Goal: Use online tool/utility: Utilize a website feature to perform a specific function

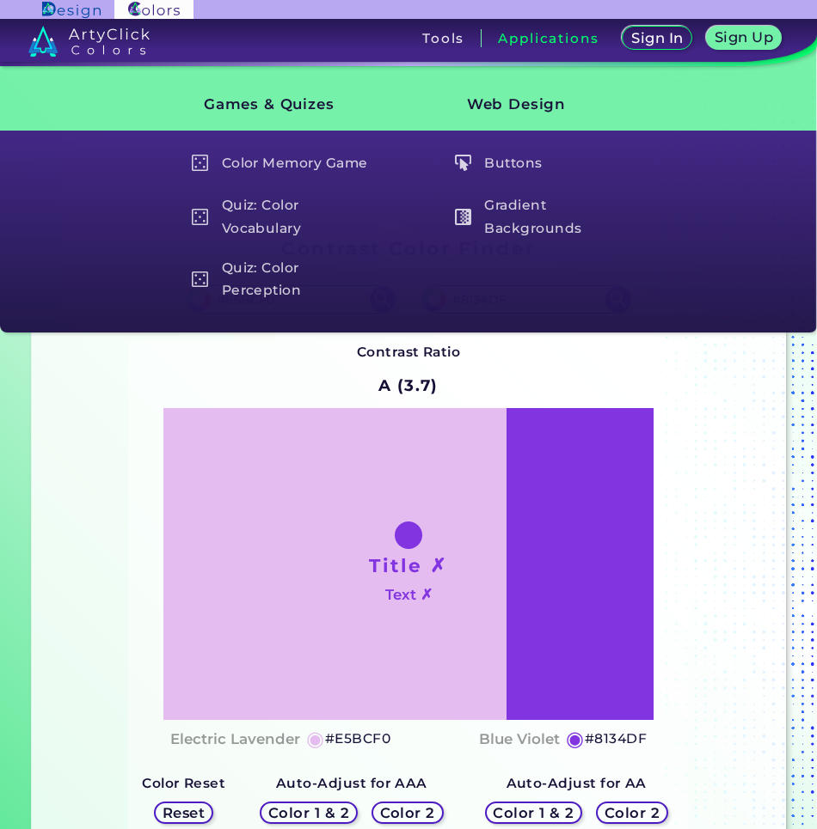
click at [331, 334] on div "Contrast Ratio A (3.7) Title ✗ Text ✗ Electric Lavender ◉ #E5BCF0 Blue Violet ◉" at bounding box center [409, 589] width 754 height 525
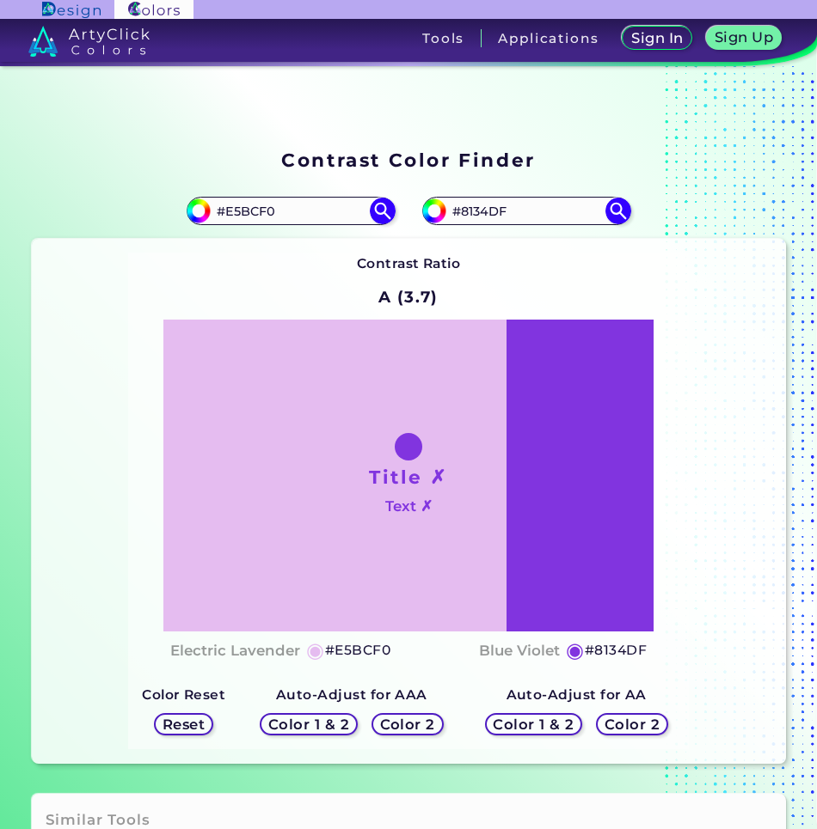
scroll to position [172, 0]
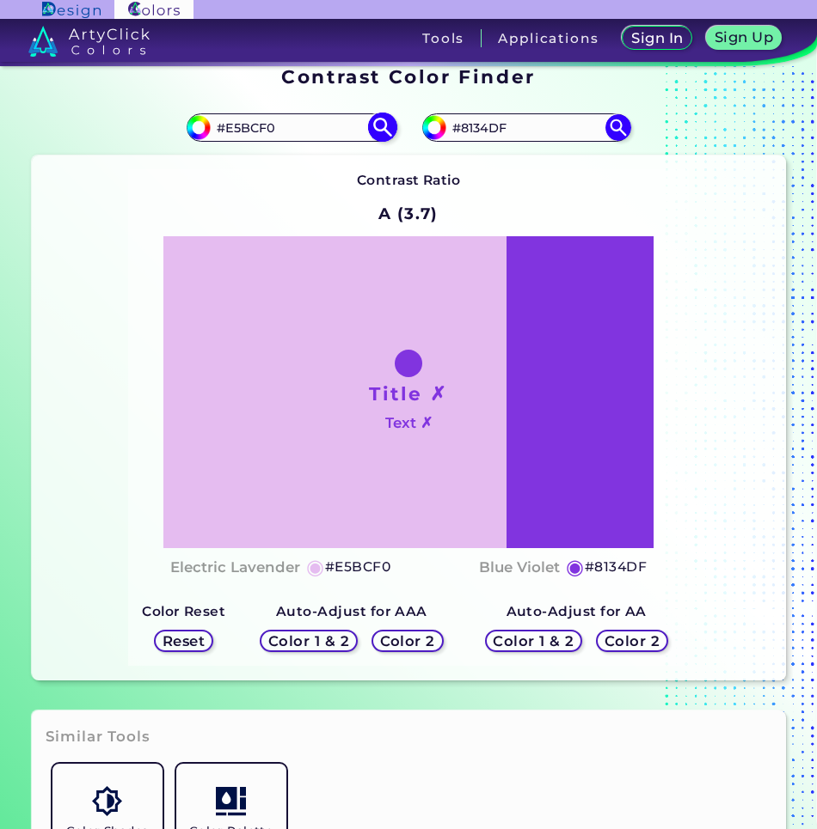
click at [276, 119] on input "#E5BCF0" at bounding box center [291, 127] width 160 height 23
paste input "0099E3"
type input "#0099E3"
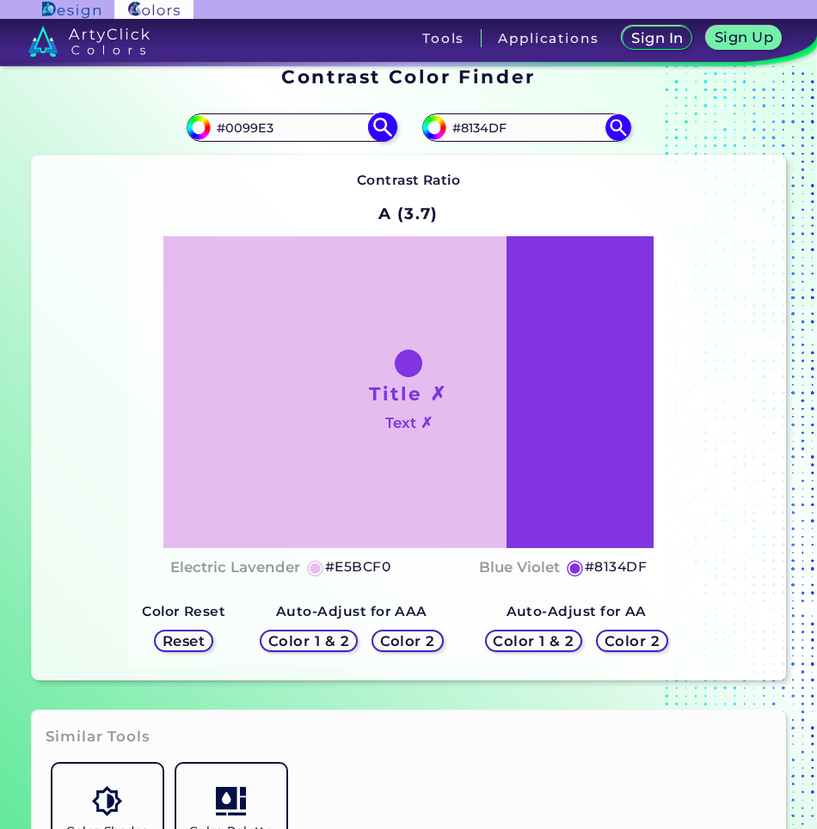
click at [378, 128] on img at bounding box center [382, 128] width 30 height 30
type input "#0099e3"
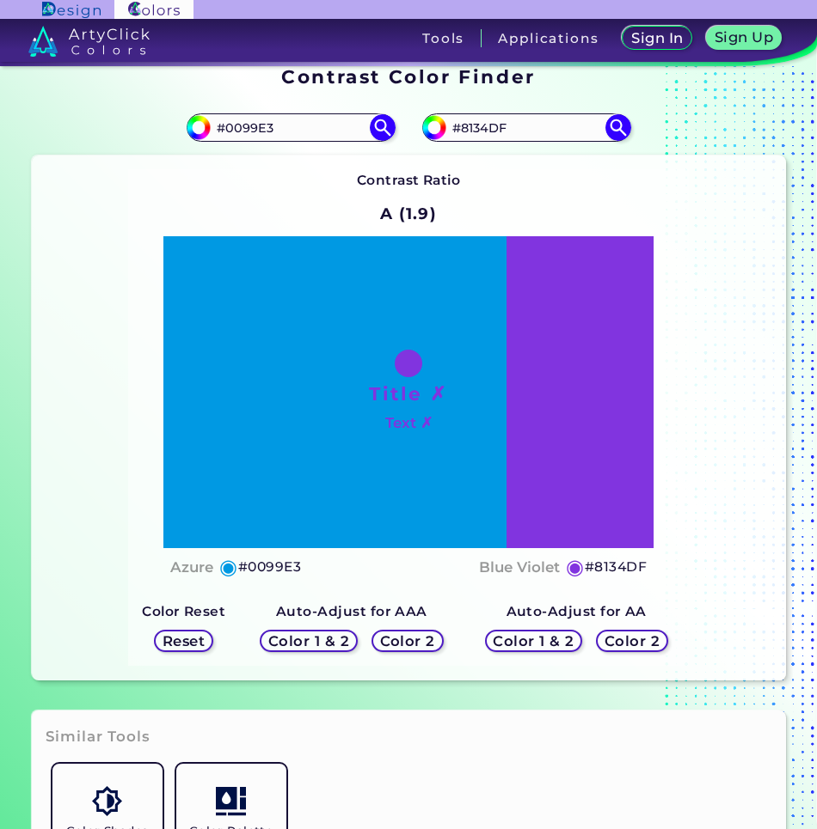
click at [414, 646] on h5 "Color 2" at bounding box center [407, 641] width 50 height 13
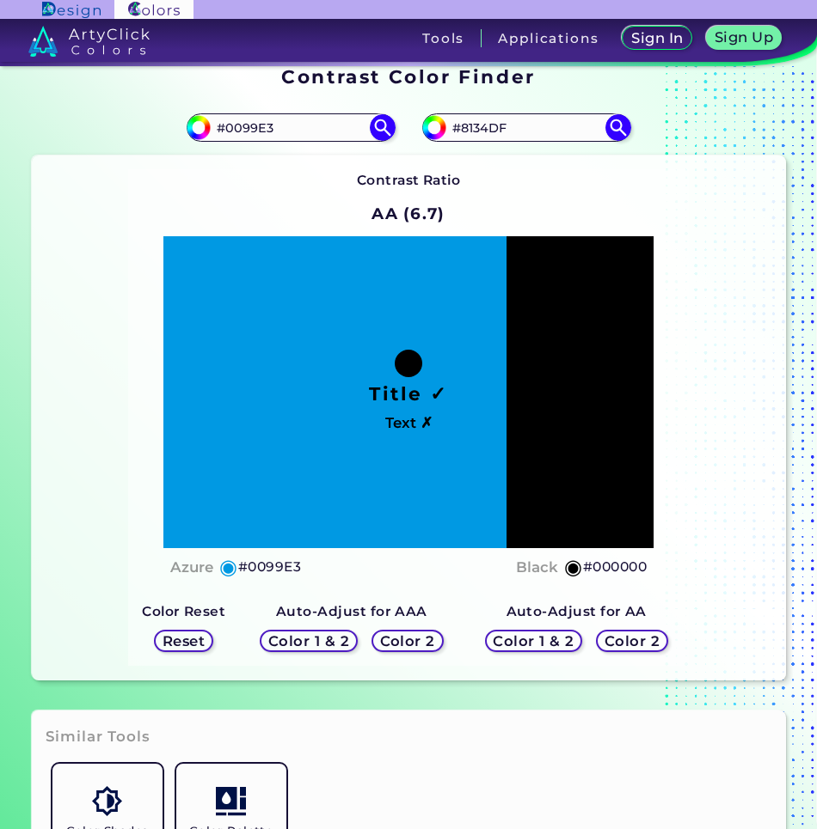
click at [324, 643] on h5 "Color 1 & 2" at bounding box center [308, 641] width 73 height 13
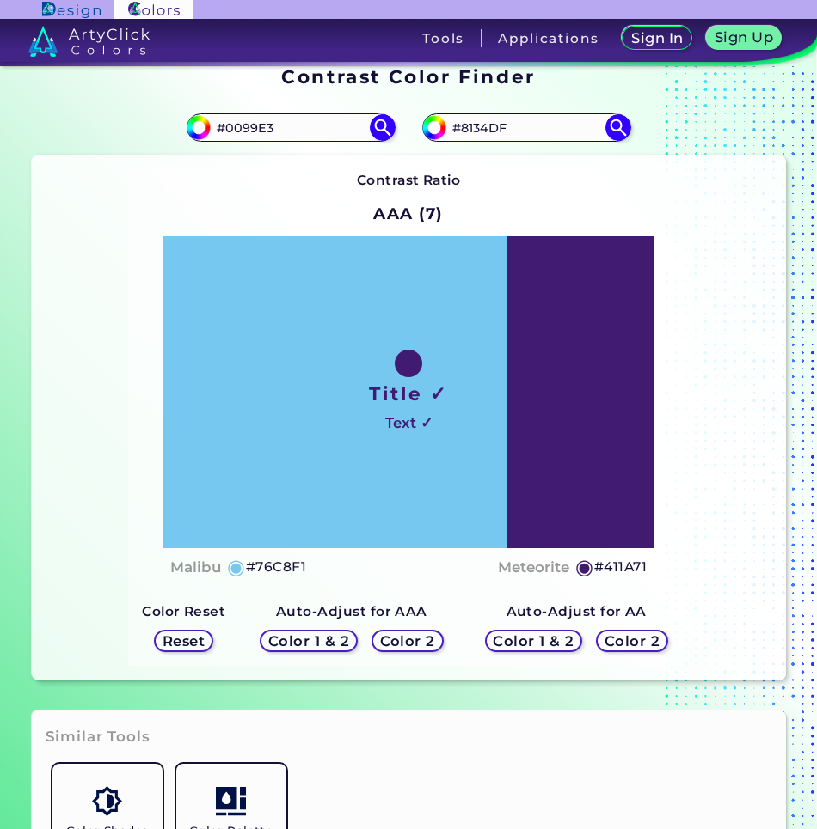
click at [391, 639] on h5 "Color 2" at bounding box center [407, 641] width 50 height 13
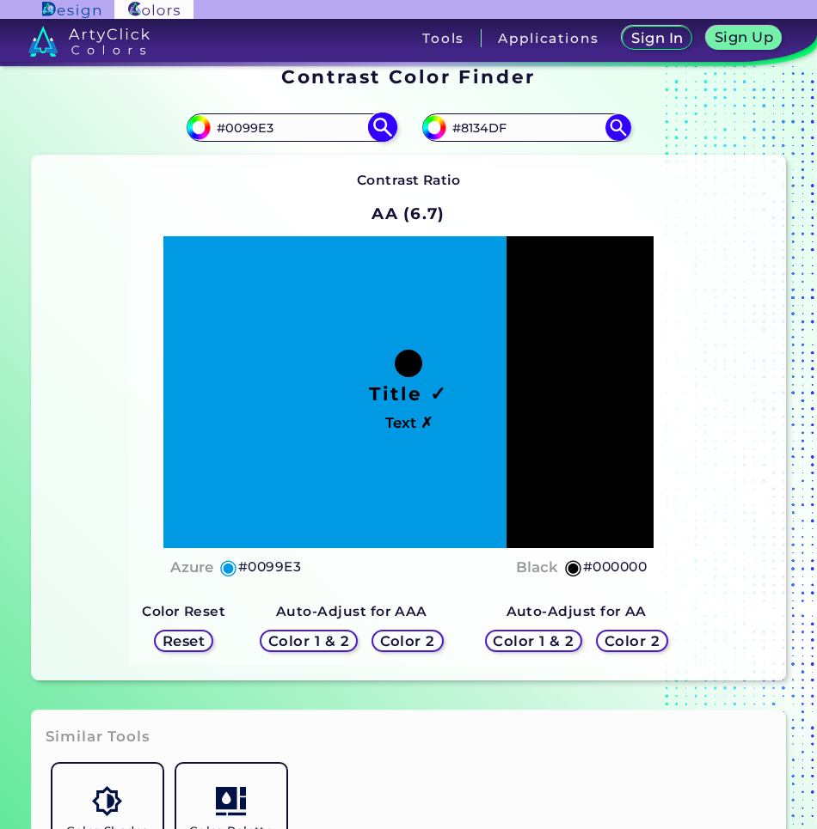
click at [333, 122] on input "#0099E3" at bounding box center [291, 127] width 160 height 23
paste input "#FF3D1C"
click at [267, 128] on input "#0099E3#FF3D1C" at bounding box center [291, 127] width 160 height 23
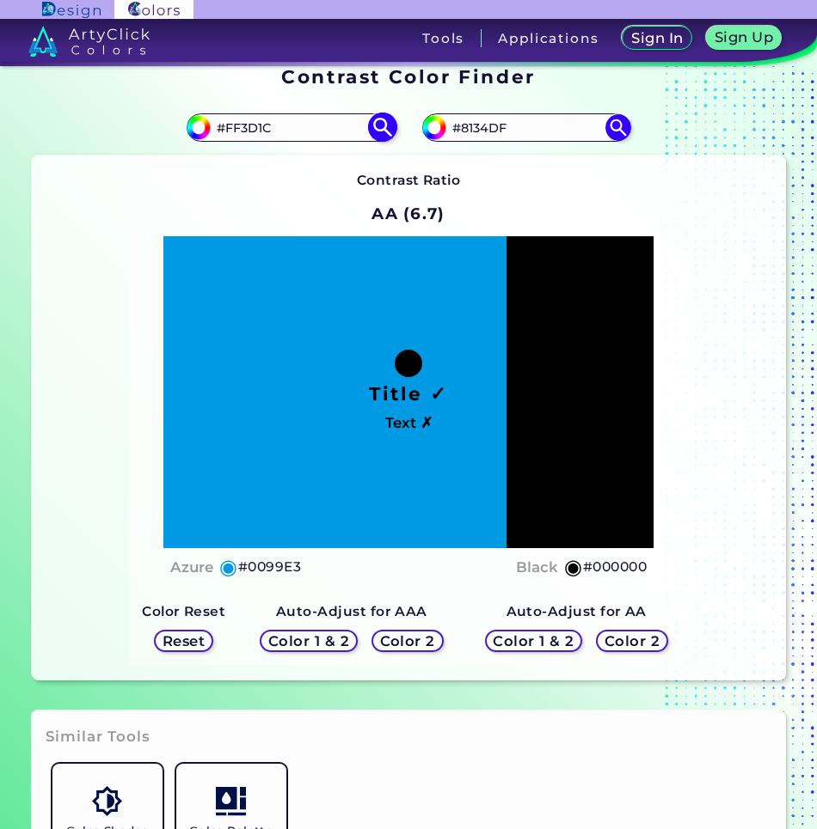
type input "#FF3D1C"
click at [379, 128] on img at bounding box center [382, 128] width 30 height 30
type input "#ff3d1c"
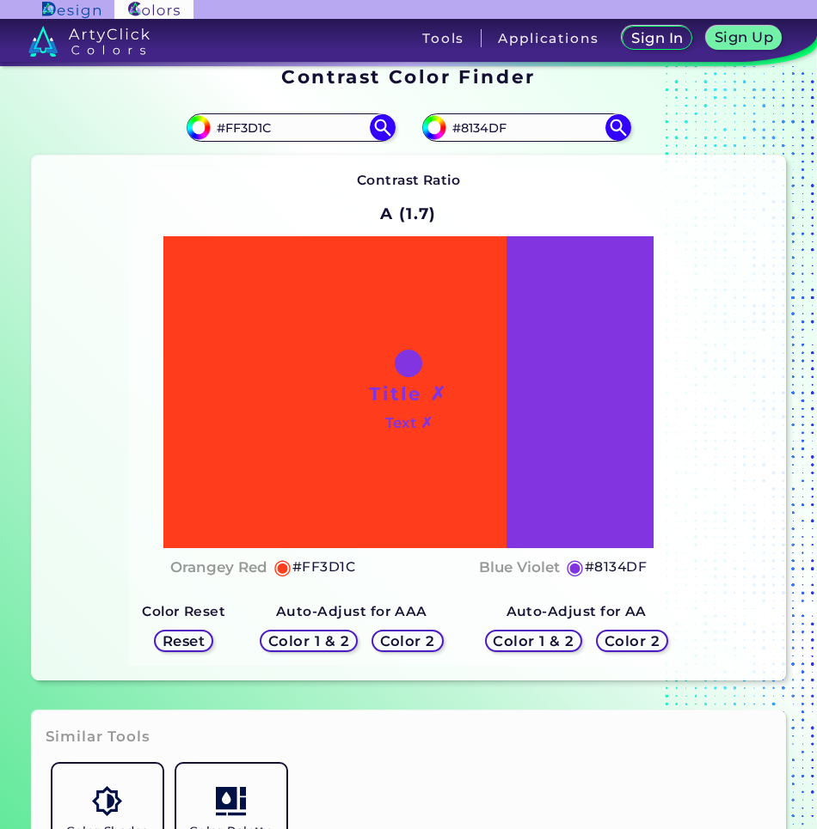
click at [402, 635] on h5 "Color 2" at bounding box center [407, 641] width 50 height 13
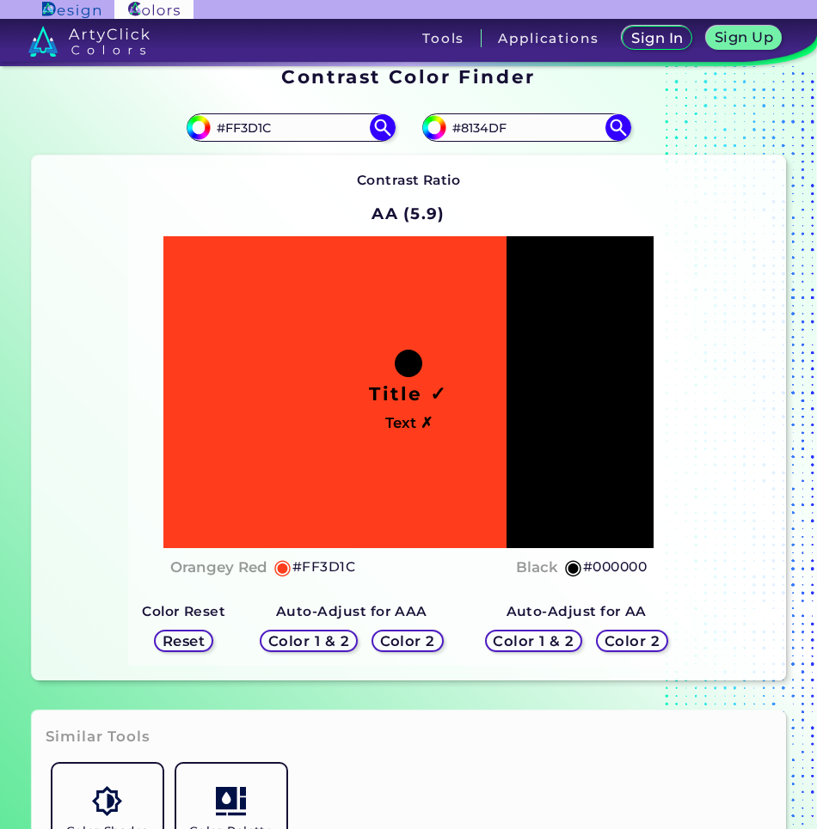
click at [344, 639] on h5 "Color 1 & 2" at bounding box center [308, 641] width 73 height 13
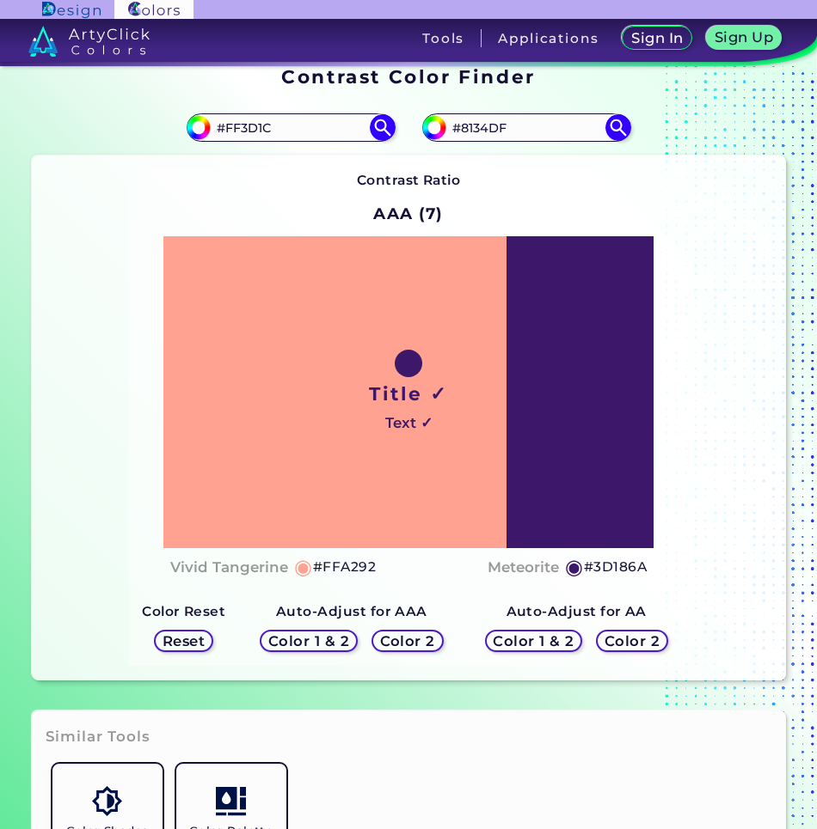
click at [391, 640] on h5 "Color 2" at bounding box center [407, 641] width 50 height 13
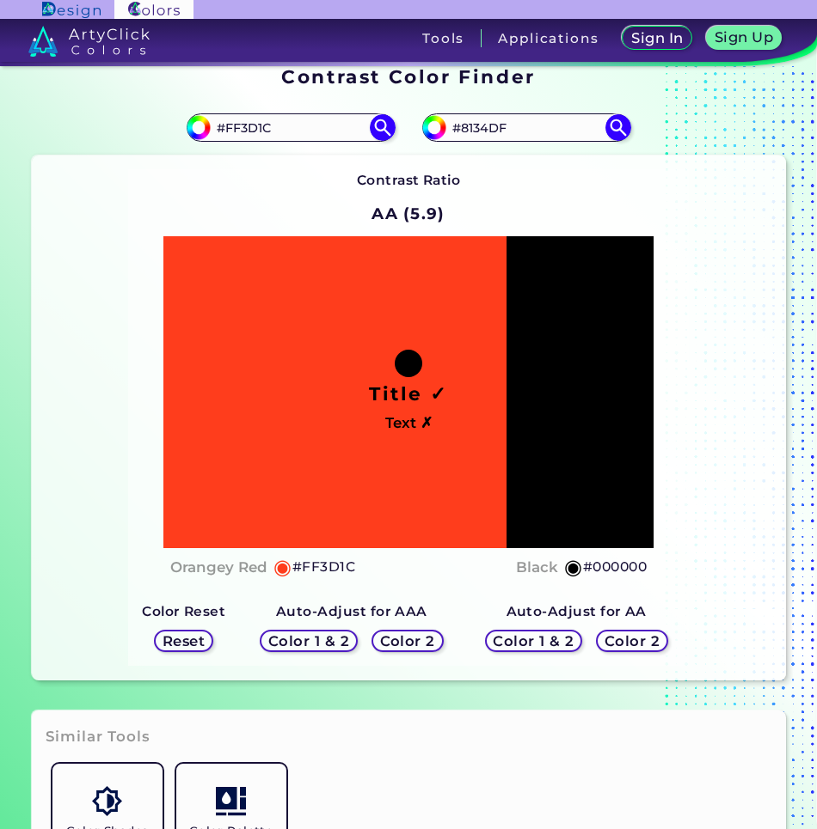
scroll to position [172, 0]
